Goal: Task Accomplishment & Management: Complete application form

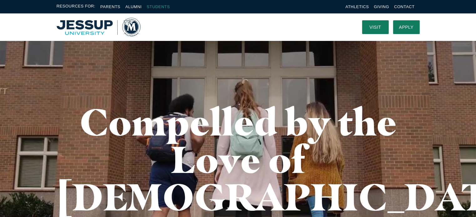
click at [158, 7] on link "Students" at bounding box center [158, 6] width 23 height 5
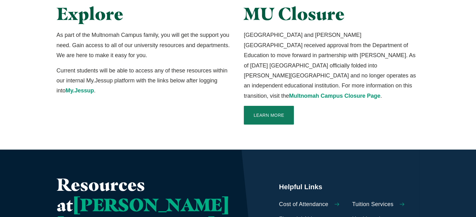
scroll to position [31, 0]
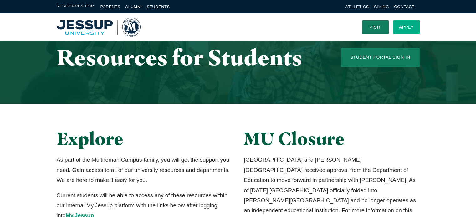
click at [414, 21] on nav "Visit Apply Menu" at bounding box center [391, 26] width 58 height 27
click at [414, 21] on link "Apply" at bounding box center [406, 27] width 27 height 14
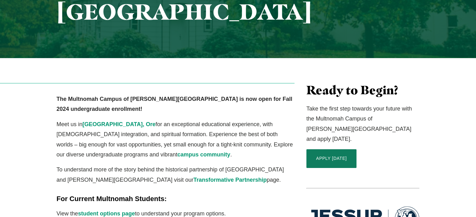
scroll to position [188, 0]
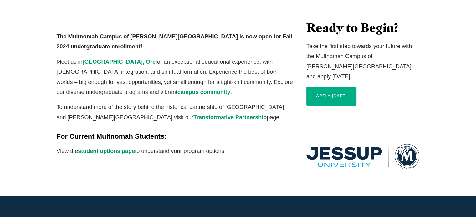
click at [329, 87] on link "APPLY TODAY" at bounding box center [331, 96] width 50 height 19
